Goal: Task Accomplishment & Management: Manage account settings

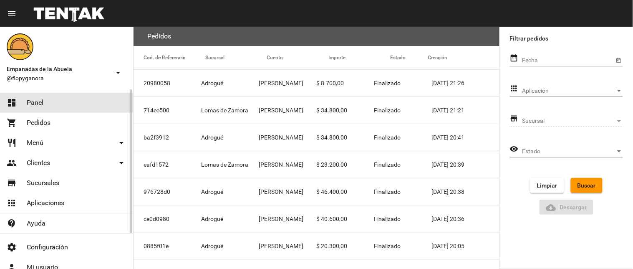
drag, startPoint x: 0, startPoint y: 0, endPoint x: 77, endPoint y: 100, distance: 126.4
click at [77, 100] on link "dashboard Panel" at bounding box center [66, 103] width 133 height 20
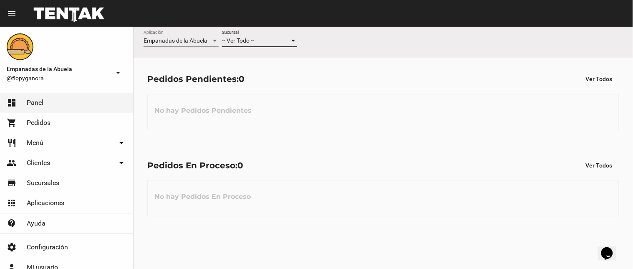
click at [260, 43] on div "-- Ver Todo --" at bounding box center [256, 41] width 68 height 7
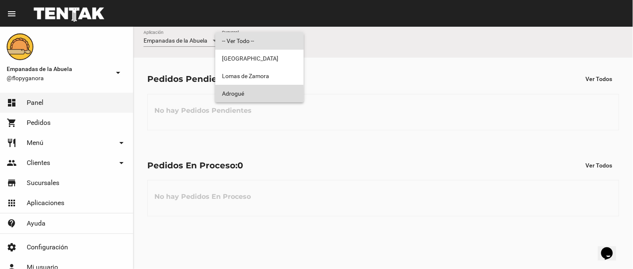
click at [241, 93] on span "Adrogué" at bounding box center [259, 94] width 75 height 18
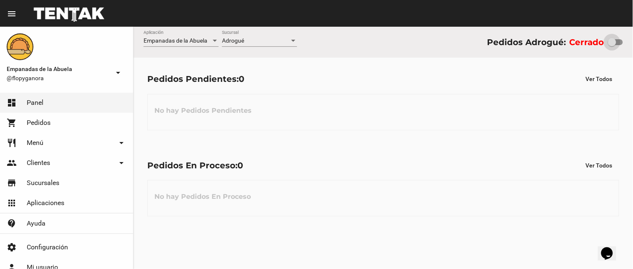
click at [612, 38] on label at bounding box center [615, 42] width 15 height 10
click at [612, 45] on input "checkbox" at bounding box center [612, 45] width 0 height 0
click at [616, 45] on div at bounding box center [612, 42] width 8 height 8
click at [612, 45] on input "checkbox" at bounding box center [612, 45] width 0 height 0
checkbox input "true"
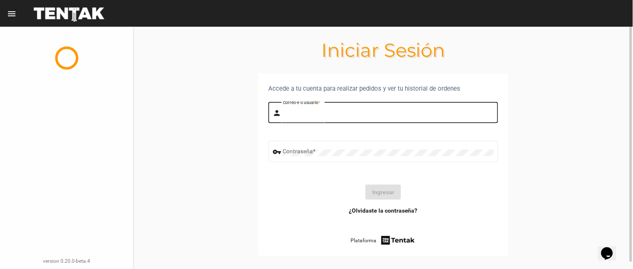
drag, startPoint x: 288, startPoint y: 113, endPoint x: 290, endPoint y: 124, distance: 11.0
click at [289, 113] on input "Correo-e o usuario *" at bounding box center [388, 114] width 211 height 7
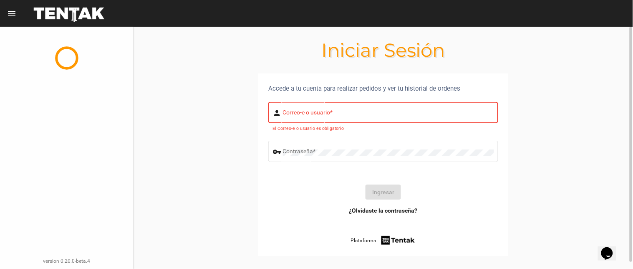
click at [307, 118] on div "Correo-e o usuario *" at bounding box center [388, 111] width 211 height 23
click at [274, 112] on mat-icon "person" at bounding box center [278, 113] width 10 height 10
click at [292, 113] on input "Correo-e o usuario *" at bounding box center [388, 114] width 211 height 7
type input "flopyganora"
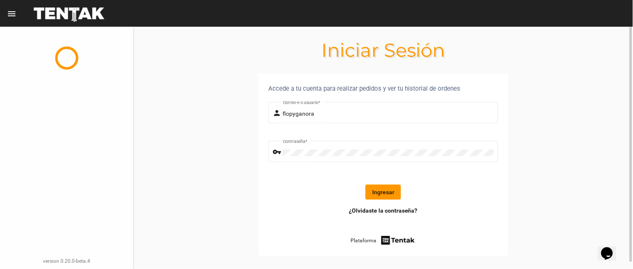
click at [381, 190] on button "Ingresar" at bounding box center [382, 191] width 35 height 15
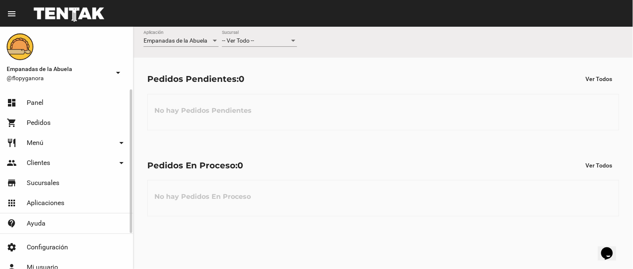
click at [85, 91] on mat-nav-list "dashboard Panel shopping_cart Pedidos restaurant Menú arrow_drop_down Categoría…" at bounding box center [66, 161] width 133 height 144
click at [86, 91] on mat-nav-list "dashboard Panel shopping_cart Pedidos restaurant Menú arrow_drop_down Categoría…" at bounding box center [66, 161] width 133 height 144
click at [217, 42] on div at bounding box center [215, 41] width 8 height 7
click at [230, 42] on div at bounding box center [316, 134] width 633 height 269
click at [236, 42] on span "-- Ver Todo --" at bounding box center [238, 40] width 32 height 7
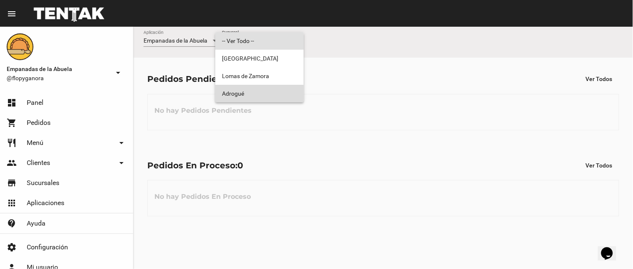
click at [247, 92] on span "Adrogué" at bounding box center [259, 94] width 75 height 18
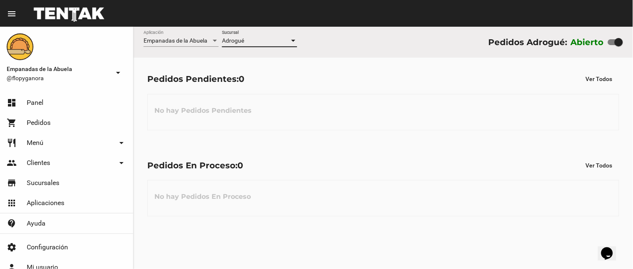
click at [242, 42] on span "Adrogué" at bounding box center [233, 40] width 22 height 7
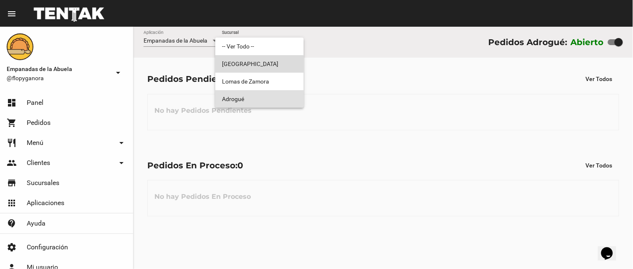
click at [241, 66] on span "Monte Grande" at bounding box center [259, 64] width 75 height 18
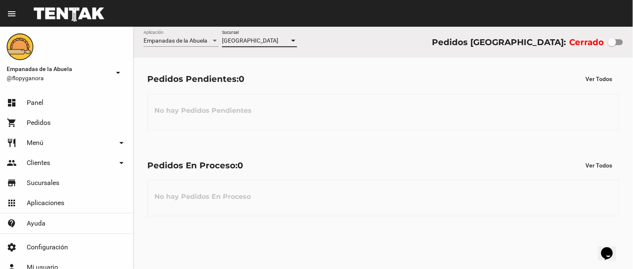
click at [255, 50] on div "Monte Grande Sucursal" at bounding box center [259, 42] width 75 height 24
click at [255, 47] on div "Monte Grande Sucursal" at bounding box center [259, 42] width 75 height 24
click at [258, 44] on span "Monte Grande" at bounding box center [250, 40] width 56 height 7
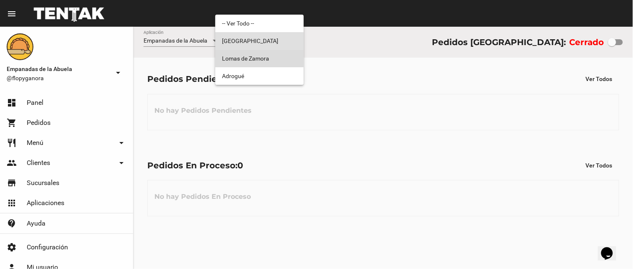
click at [255, 60] on span "Lomas de Zamora" at bounding box center [259, 59] width 75 height 18
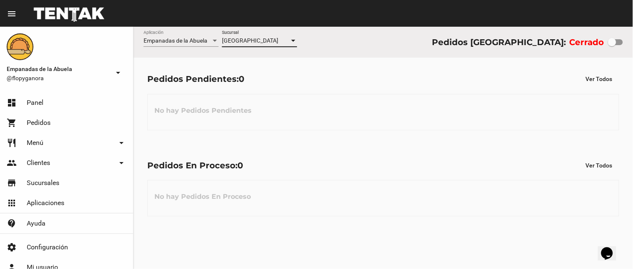
checkbox input "true"
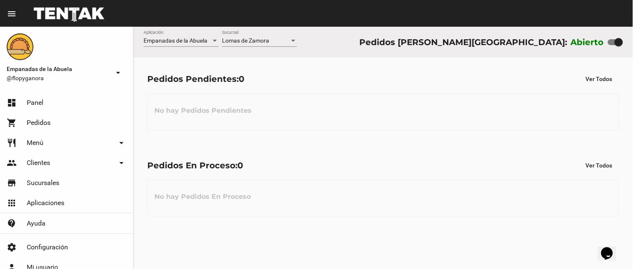
click at [259, 50] on div "Lomas de Zamora Sucursal" at bounding box center [259, 42] width 75 height 24
click at [260, 42] on span "Lomas de Zamora" at bounding box center [245, 40] width 47 height 7
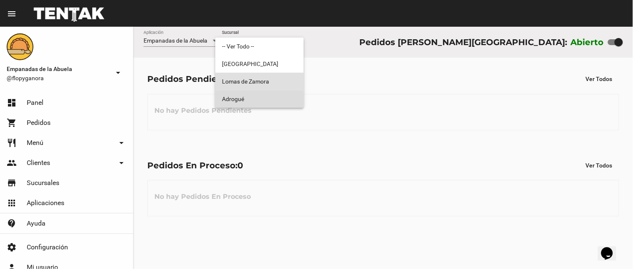
click at [235, 99] on span "Adrogué" at bounding box center [259, 99] width 75 height 18
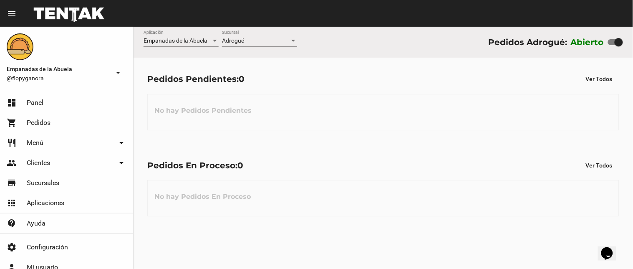
click at [213, 268] on div "Empanadas de la Abuela Aplicación Adrogué Sucursal Pedidos Adrogué: Abierto Ped…" at bounding box center [383, 148] width 499 height 242
click at [261, 42] on div "Adrogué" at bounding box center [256, 41] width 68 height 7
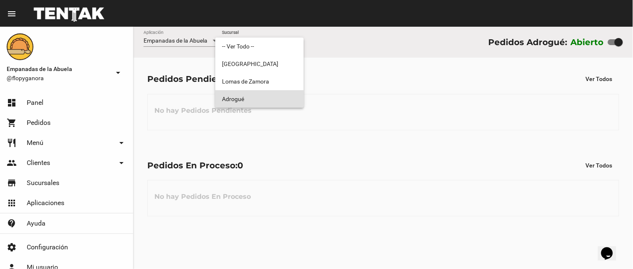
click at [385, 149] on div at bounding box center [316, 134] width 633 height 269
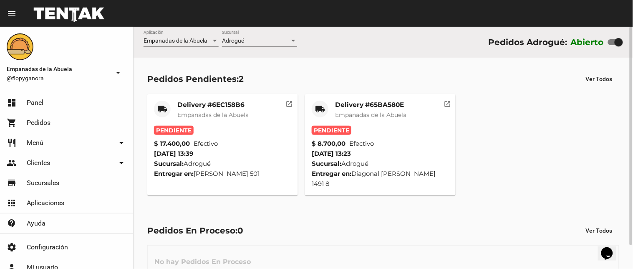
click at [215, 80] on div "Pedidos Pendientes: 2" at bounding box center [195, 78] width 96 height 13
click at [211, 107] on mat-card-title "Delivery #6EC158B6" at bounding box center [212, 105] width 71 height 8
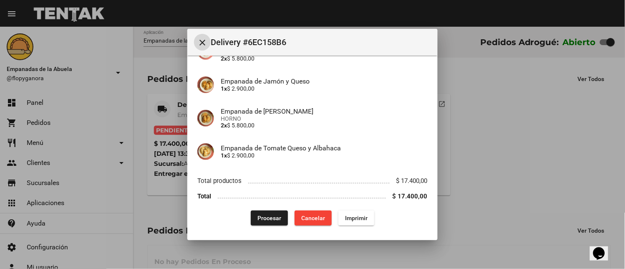
scroll to position [94, 0]
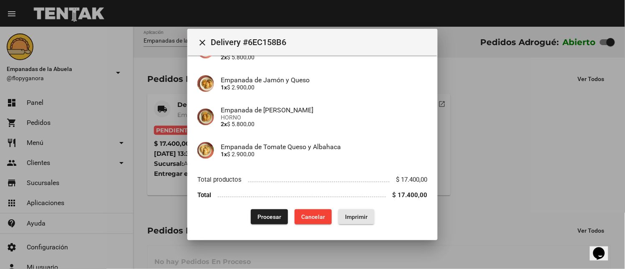
drag, startPoint x: 345, startPoint y: 218, endPoint x: 507, endPoint y: 126, distance: 185.9
click at [345, 217] on span "Imprimir" at bounding box center [356, 216] width 23 height 7
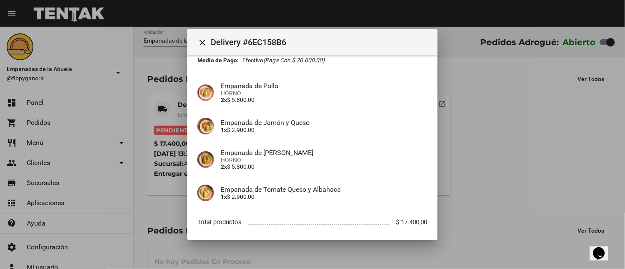
scroll to position [94, 0]
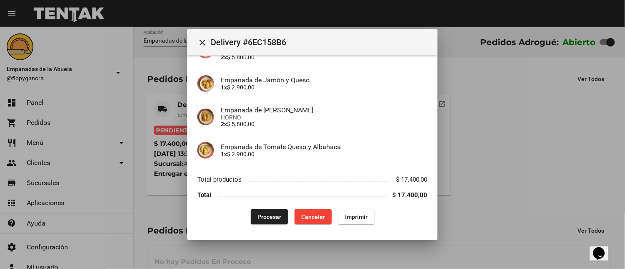
click at [274, 216] on span "Procesar" at bounding box center [269, 216] width 24 height 7
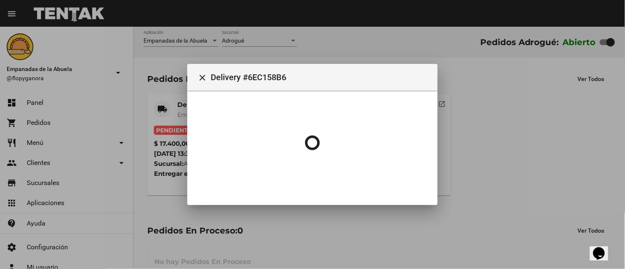
scroll to position [0, 0]
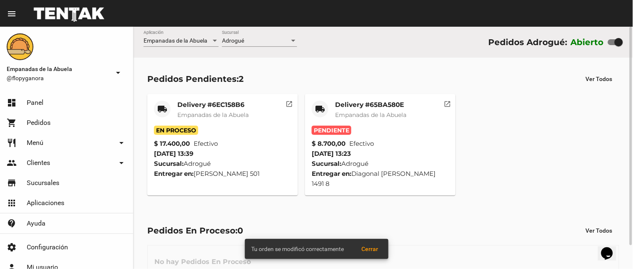
click at [359, 103] on mat-card-title "Delivery #65BA580E" at bounding box center [370, 105] width 71 height 8
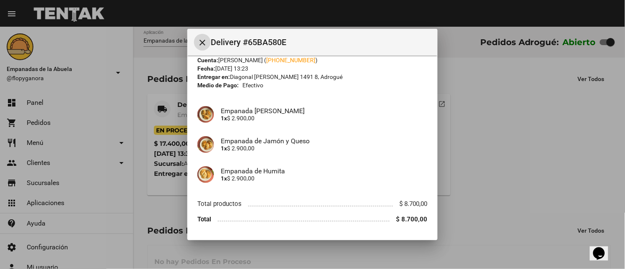
scroll to position [51, 0]
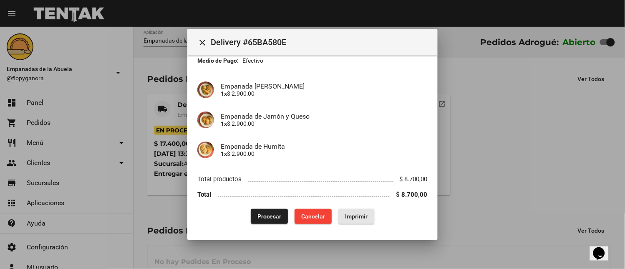
click at [353, 215] on span "Imprimir" at bounding box center [356, 216] width 23 height 7
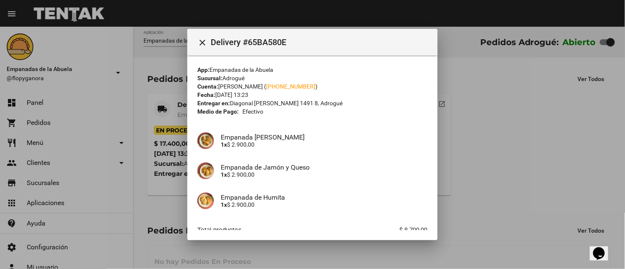
scroll to position [51, 0]
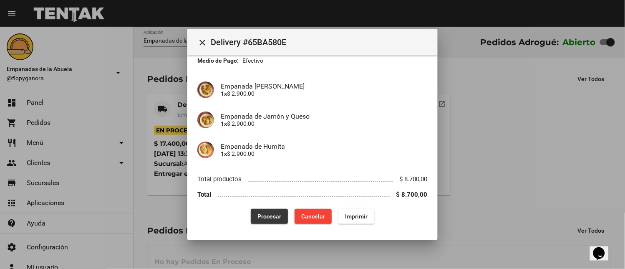
click at [265, 211] on button "Procesar" at bounding box center [269, 216] width 37 height 15
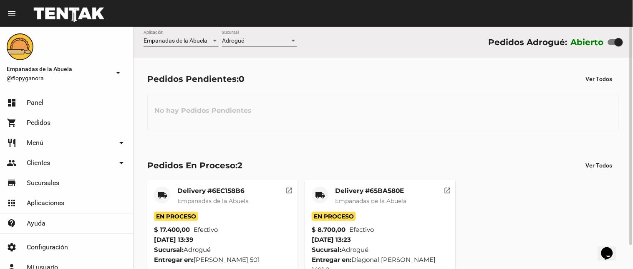
click at [225, 189] on mat-card-title "Delivery #6EC158B6" at bounding box center [212, 190] width 71 height 8
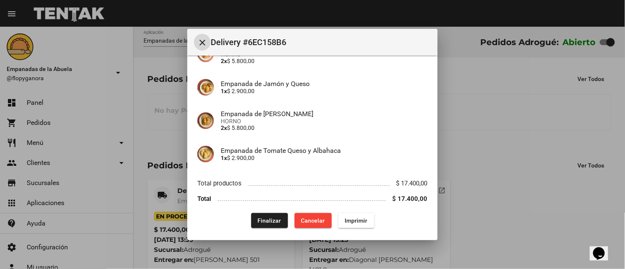
scroll to position [94, 0]
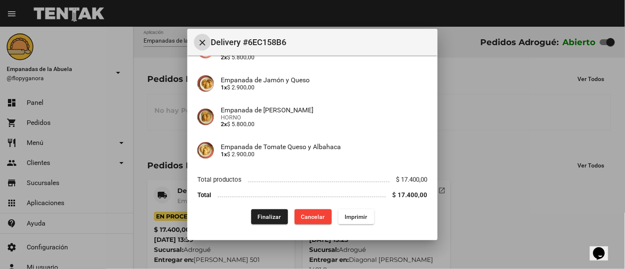
click at [258, 214] on span "Finalizar" at bounding box center [269, 216] width 23 height 7
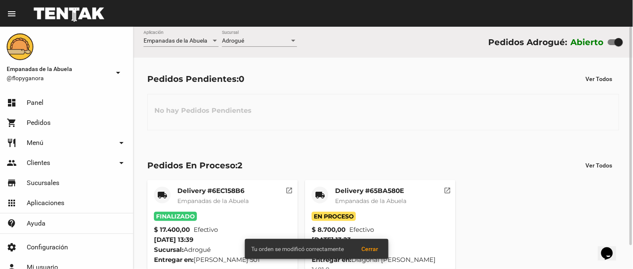
click at [376, 192] on mat-card-title "Delivery #65BA580E" at bounding box center [370, 190] width 71 height 8
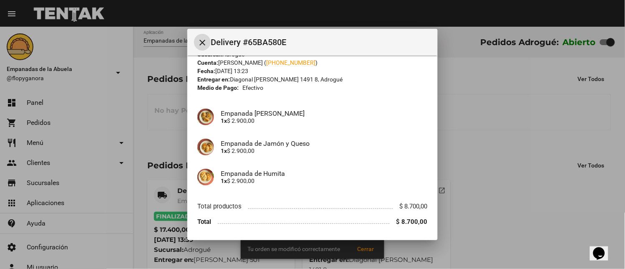
scroll to position [51, 0]
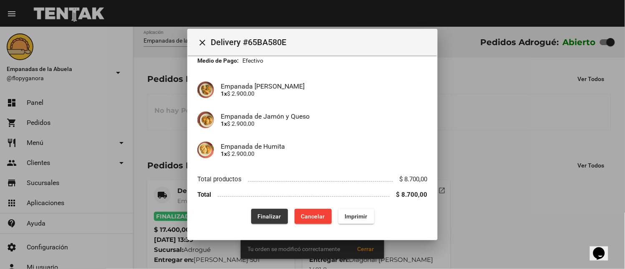
click at [256, 209] on button "Finalizar" at bounding box center [269, 216] width 37 height 15
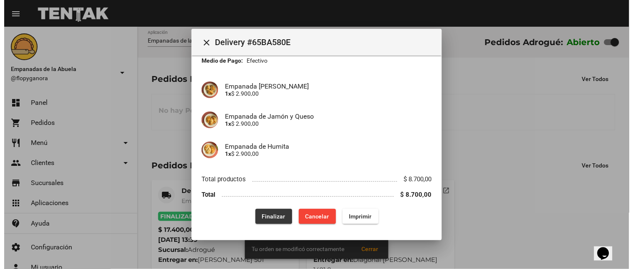
scroll to position [0, 0]
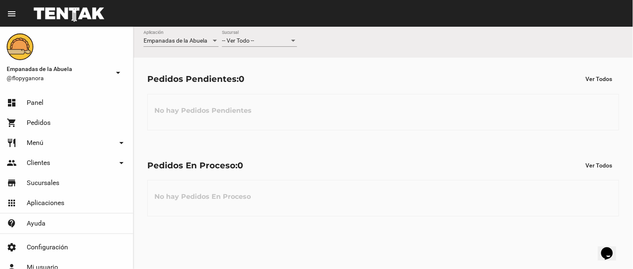
click at [262, 35] on div "-- Ver Todo -- Sucursal" at bounding box center [259, 38] width 75 height 16
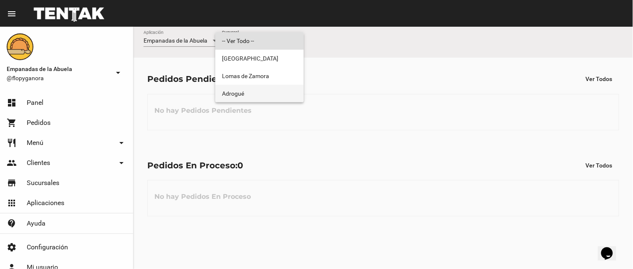
click at [246, 96] on span "Adrogué" at bounding box center [259, 94] width 75 height 18
